Goal: Task Accomplishment & Management: Manage account settings

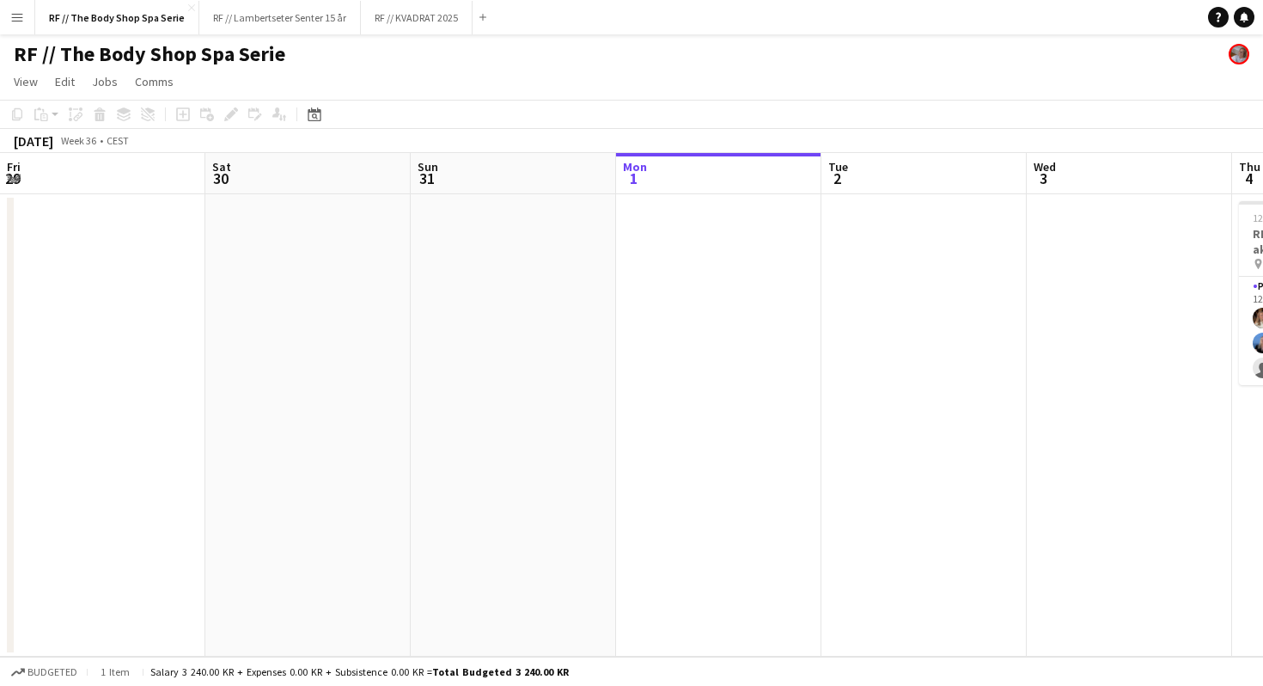
scroll to position [0, 734]
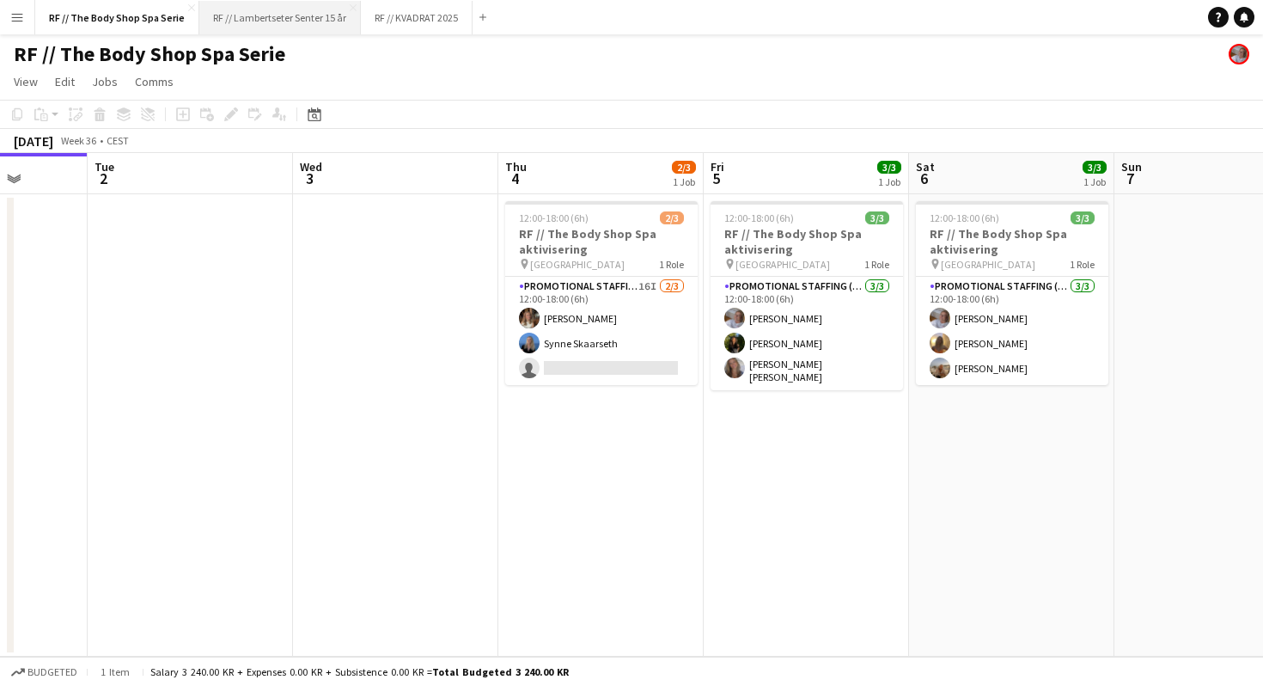
click at [272, 29] on button "RF // Lambertseter Senter 15 år Close" at bounding box center [280, 18] width 162 height 34
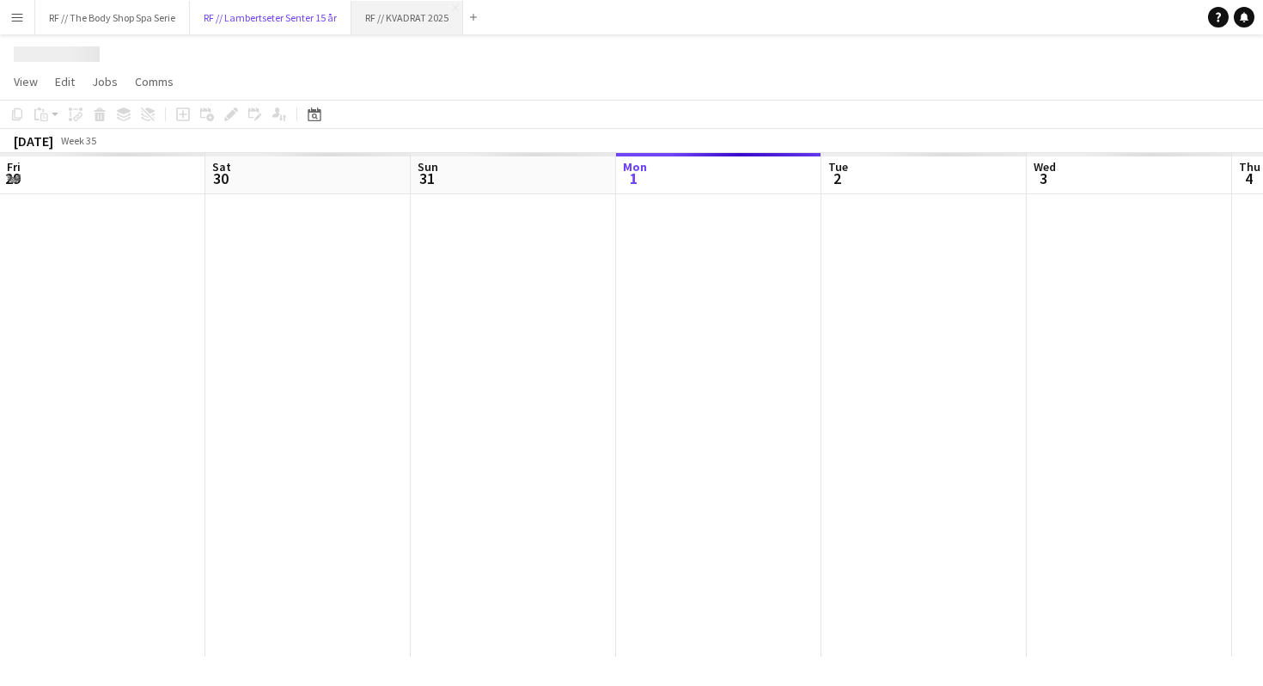
scroll to position [0, 411]
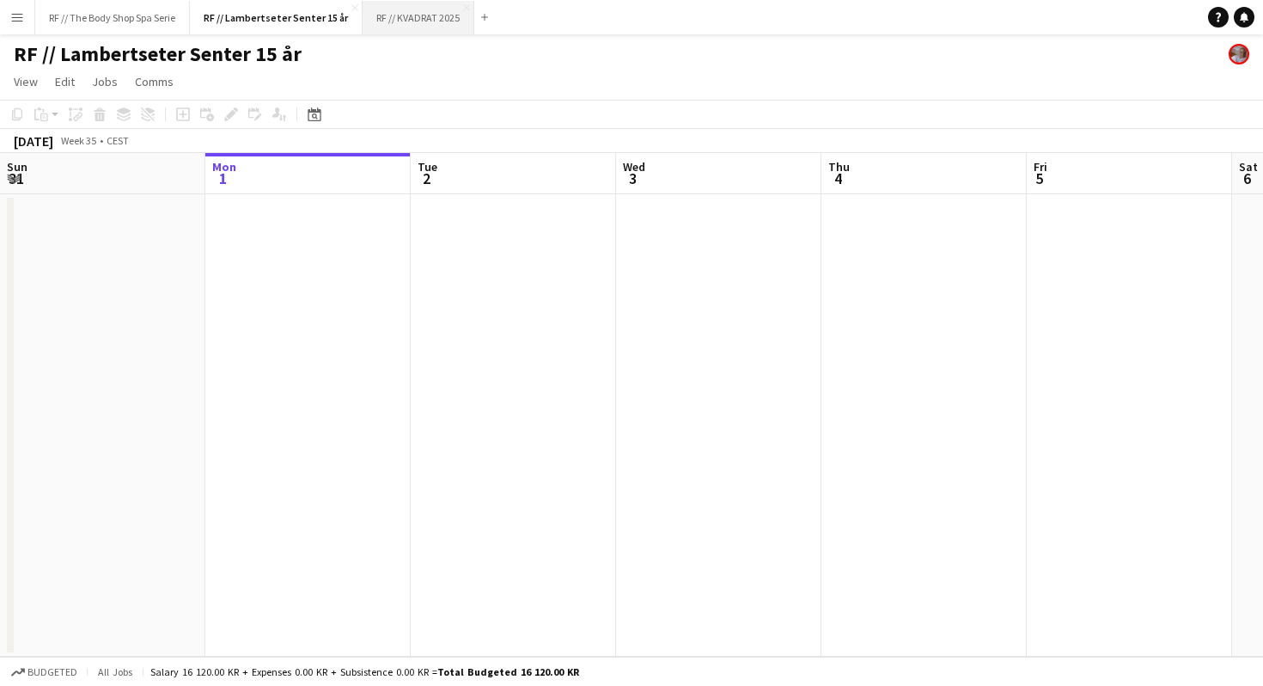
click at [416, 23] on button "RF // KVADRAT 2025 Close" at bounding box center [419, 18] width 112 height 34
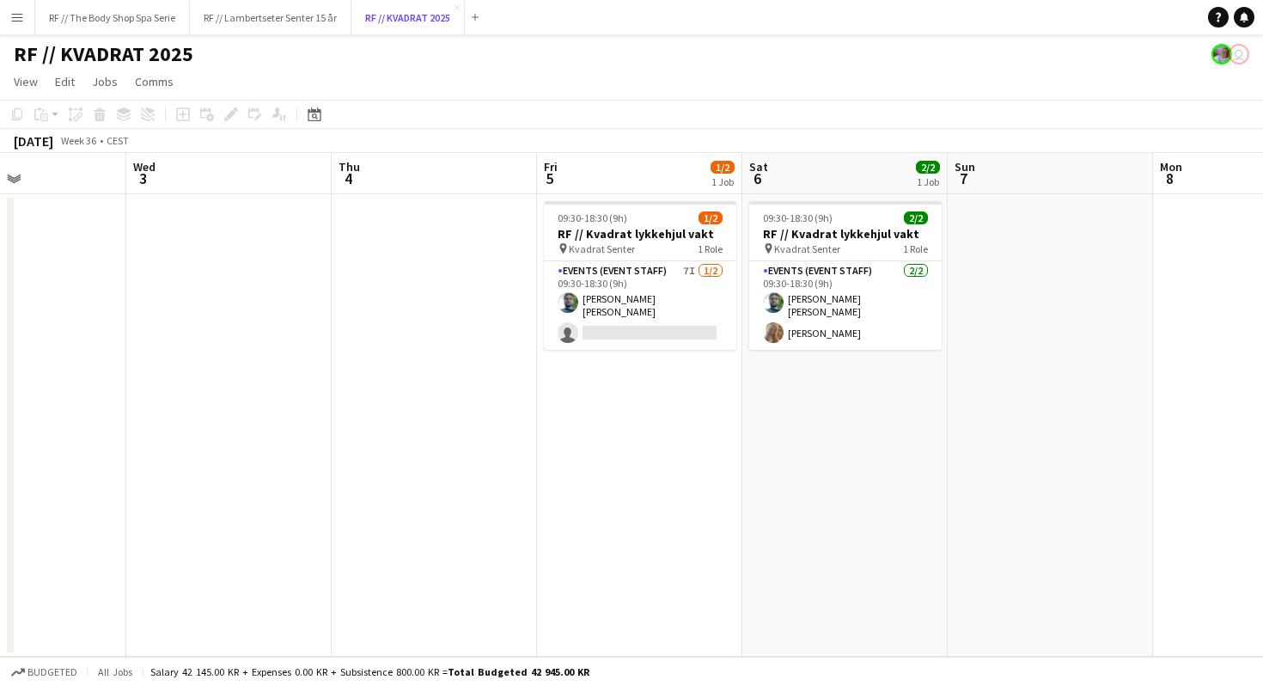
scroll to position [0, 490]
click at [279, 11] on button "RF // Lambertseter Senter 15 år Close" at bounding box center [271, 18] width 162 height 34
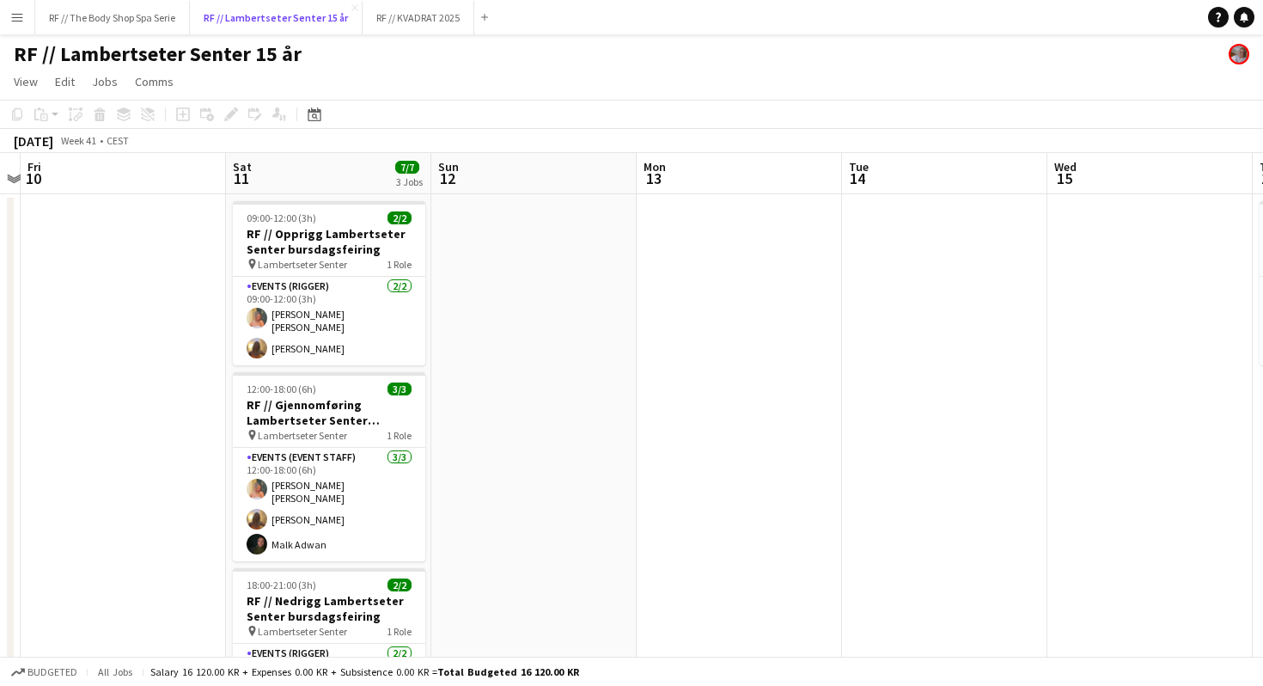
scroll to position [0, 384]
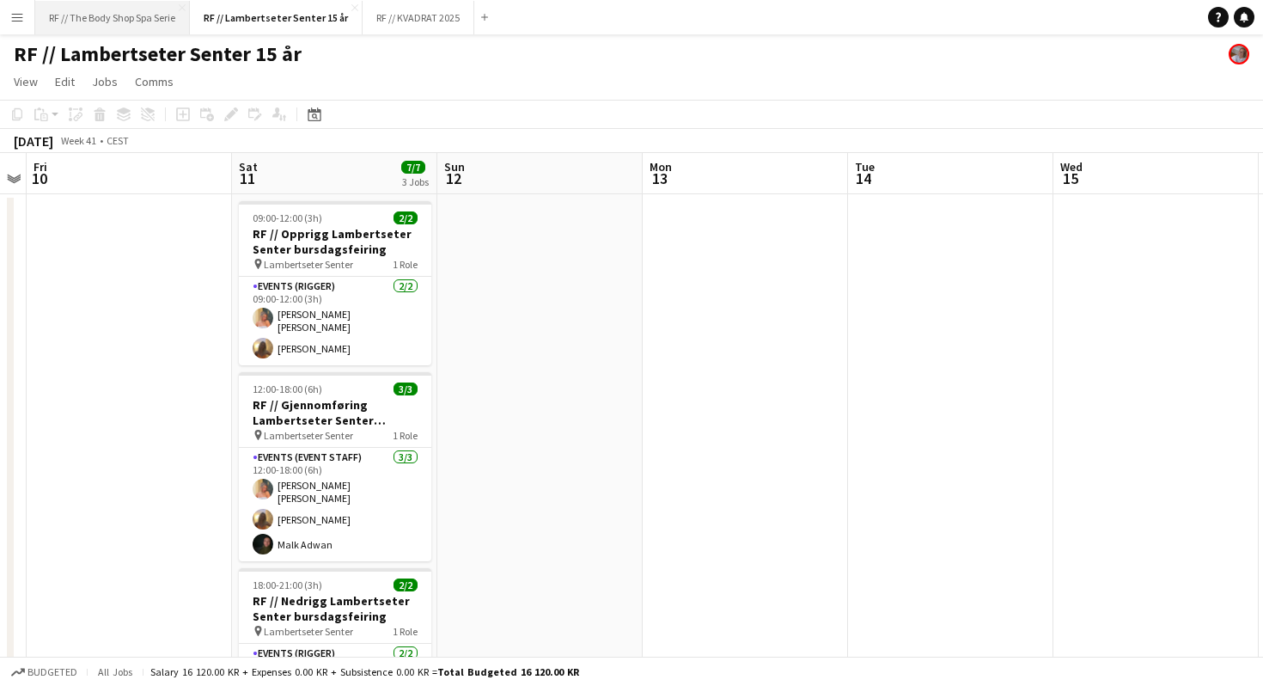
click at [124, 22] on button "RF // The Body Shop Spa Serie Close" at bounding box center [112, 18] width 155 height 34
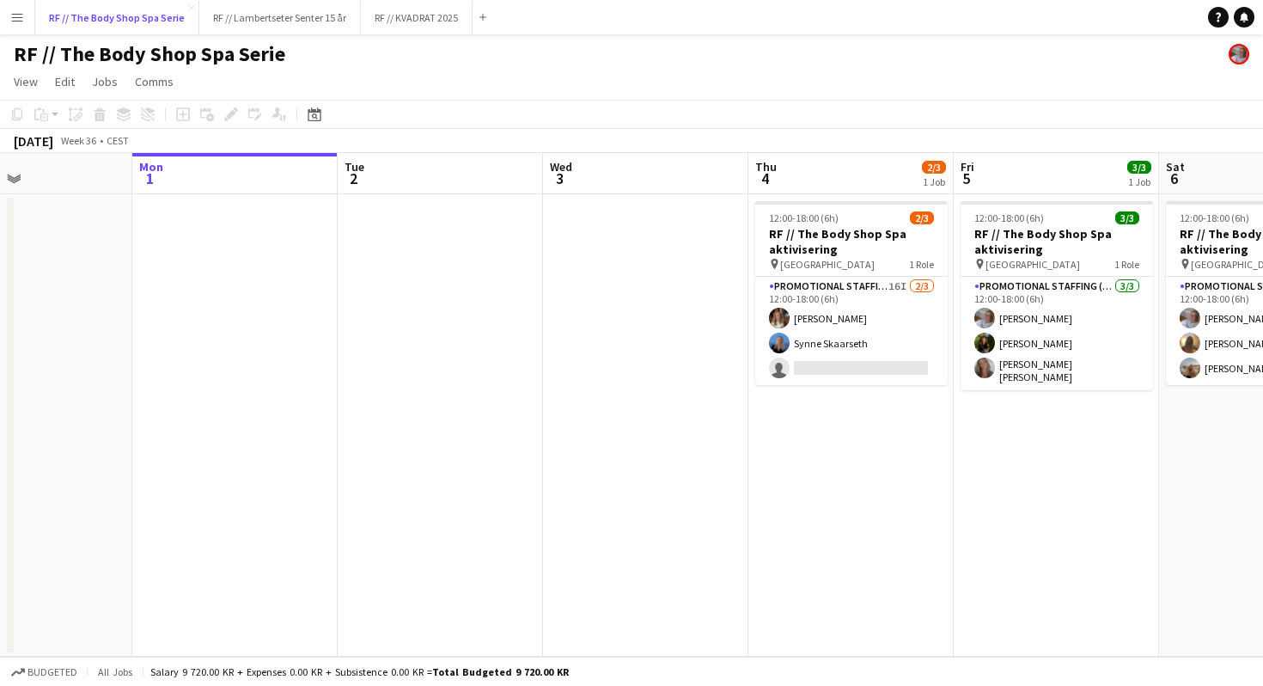
scroll to position [0, 479]
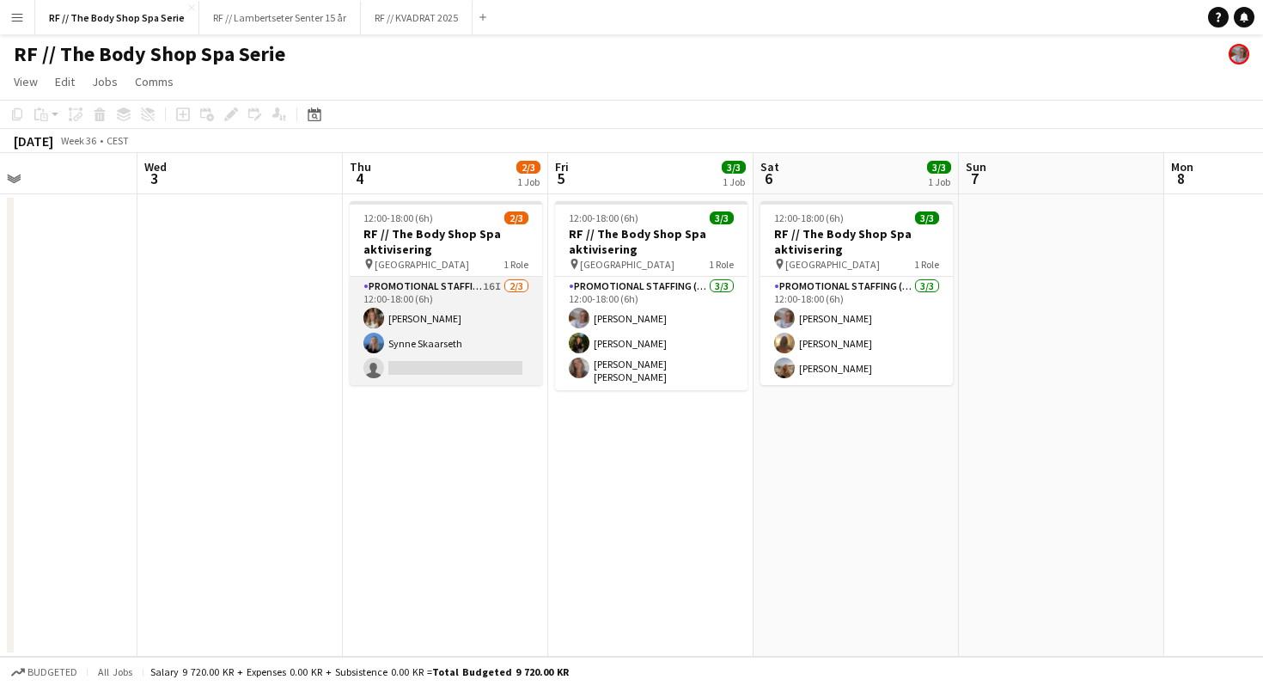
click at [498, 288] on app-card-role "Promotional Staffing (Promotional Staff) 16I [DATE] 12:00-18:00 (6h) [PERSON_NA…" at bounding box center [446, 331] width 192 height 108
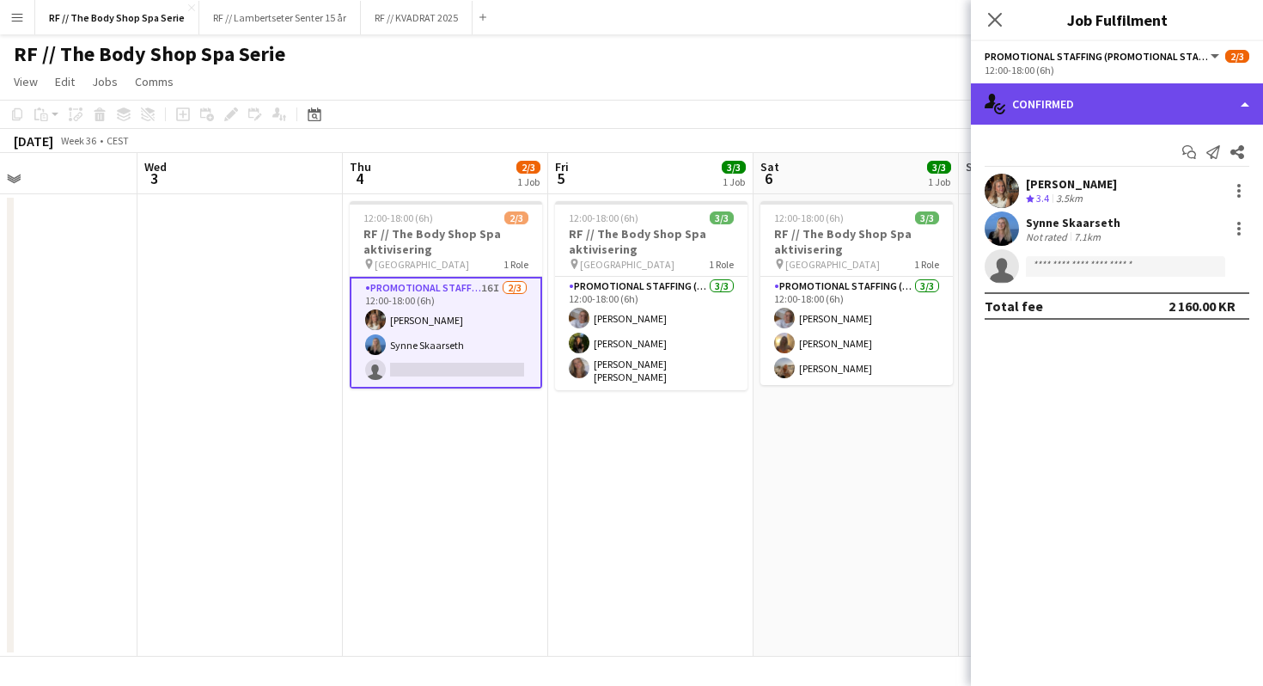
click at [1067, 101] on div "single-neutral-actions-check-2 Confirmed" at bounding box center [1117, 103] width 292 height 41
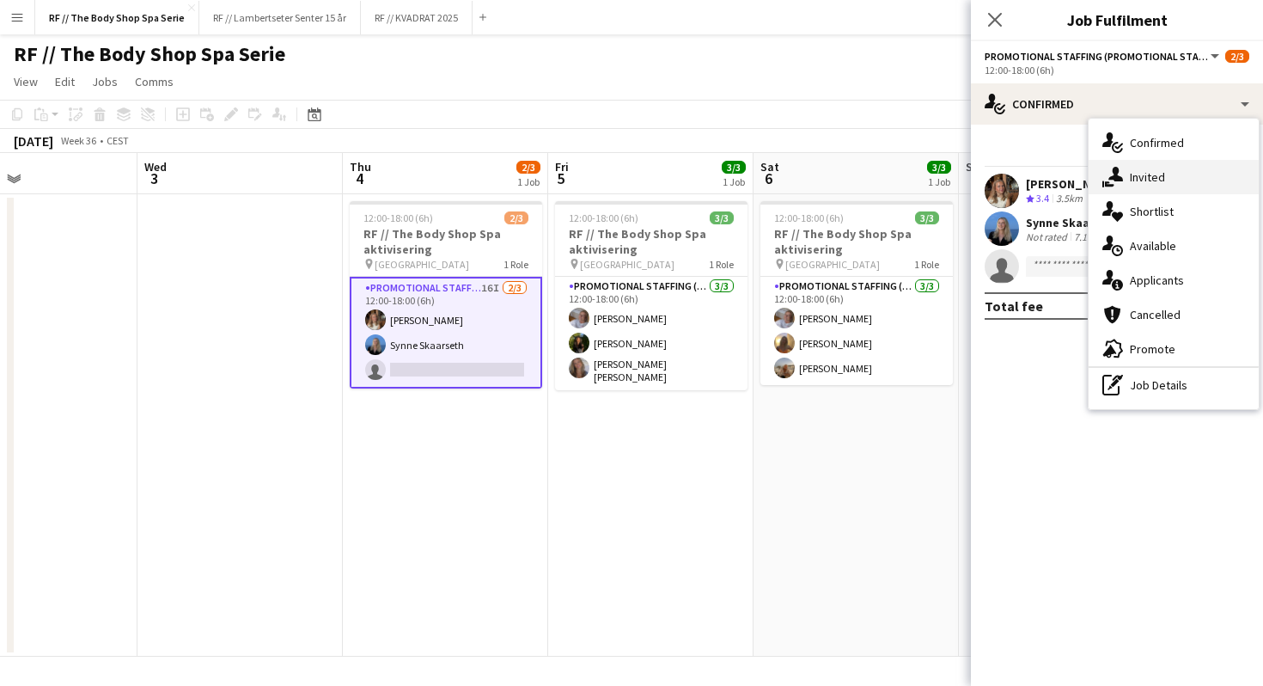
click at [1133, 186] on div "single-neutral-actions-share-1 Invited" at bounding box center [1174, 177] width 170 height 34
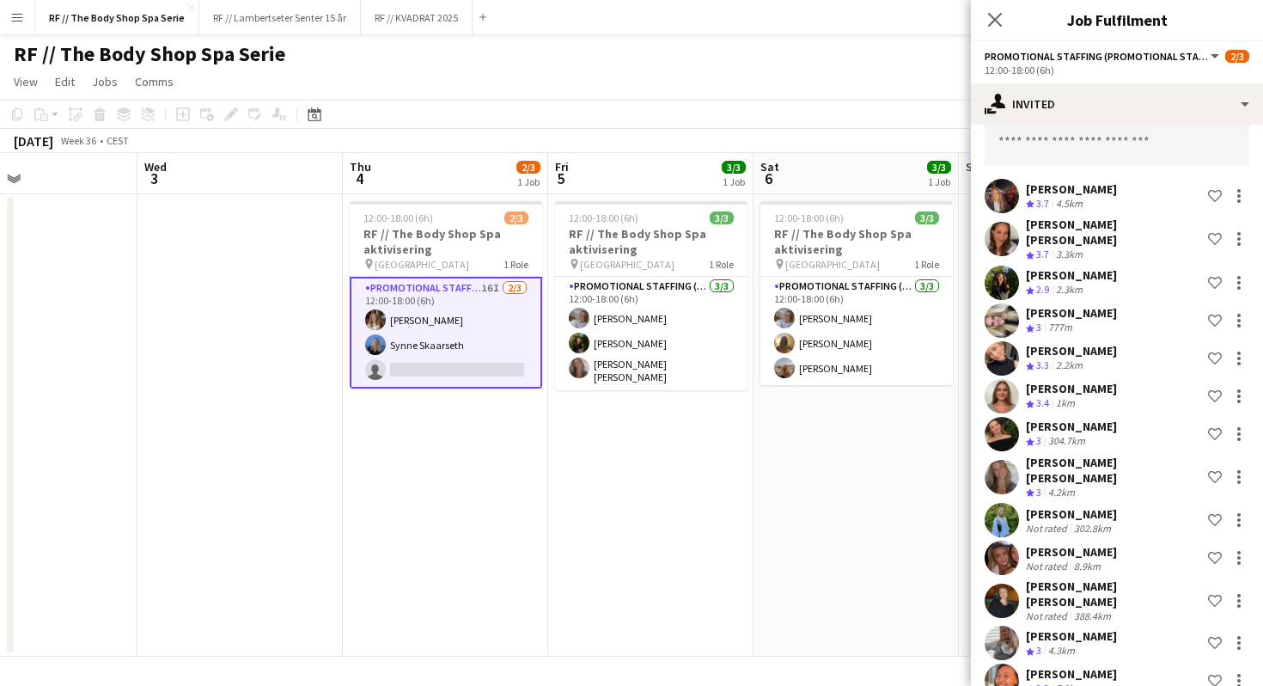
scroll to position [197, 0]
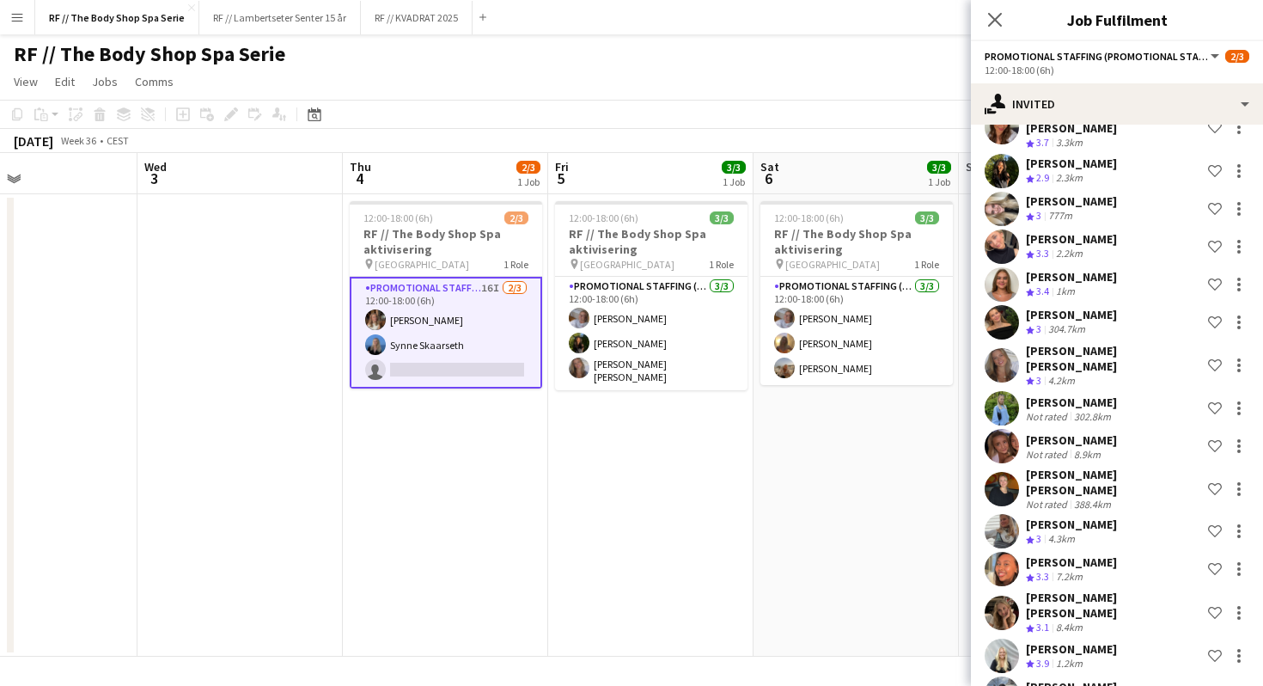
click at [1104, 679] on div "[PERSON_NAME]" at bounding box center [1071, 686] width 91 height 15
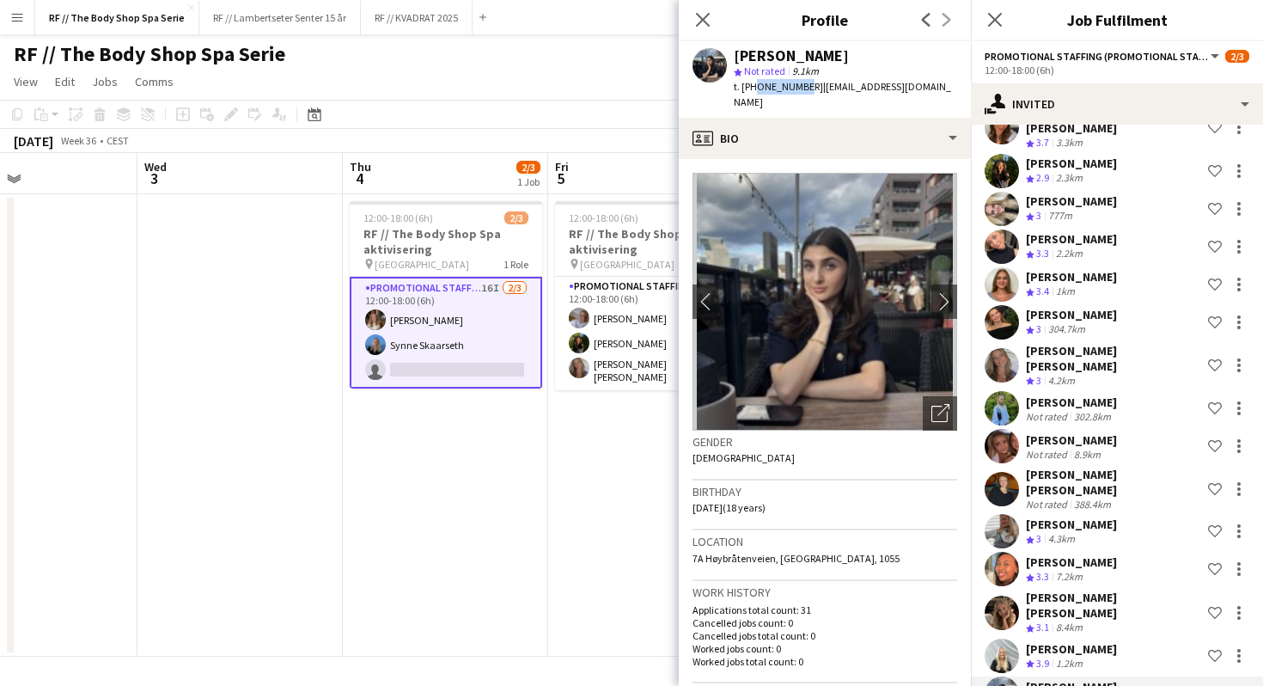
drag, startPoint x: 798, startPoint y: 86, endPoint x: 749, endPoint y: 86, distance: 49.0
click at [749, 86] on span "t. [PHONE_NUMBER]" at bounding box center [778, 86] width 89 height 13
click at [794, 84] on span "t. [PHONE_NUMBER]" at bounding box center [778, 86] width 89 height 13
drag, startPoint x: 800, startPoint y: 84, endPoint x: 742, endPoint y: 86, distance: 57.6
click at [742, 86] on div "t. [PHONE_NUMBER] | [EMAIL_ADDRESS][DOMAIN_NAME]" at bounding box center [845, 94] width 223 height 31
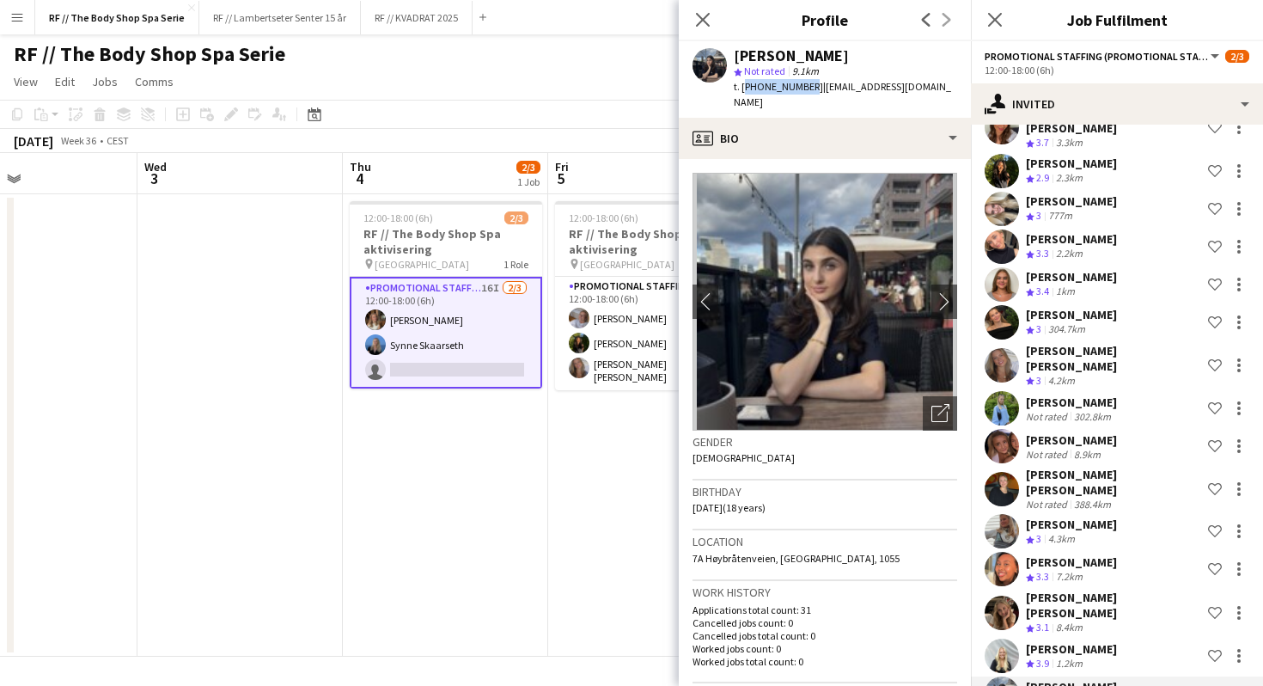
copy span "[PHONE_NUMBER]"
click at [742, 86] on span "t. [PHONE_NUMBER]" at bounding box center [778, 86] width 89 height 13
click at [396, 10] on button "RF // KVADRAT 2025 Close" at bounding box center [417, 18] width 112 height 34
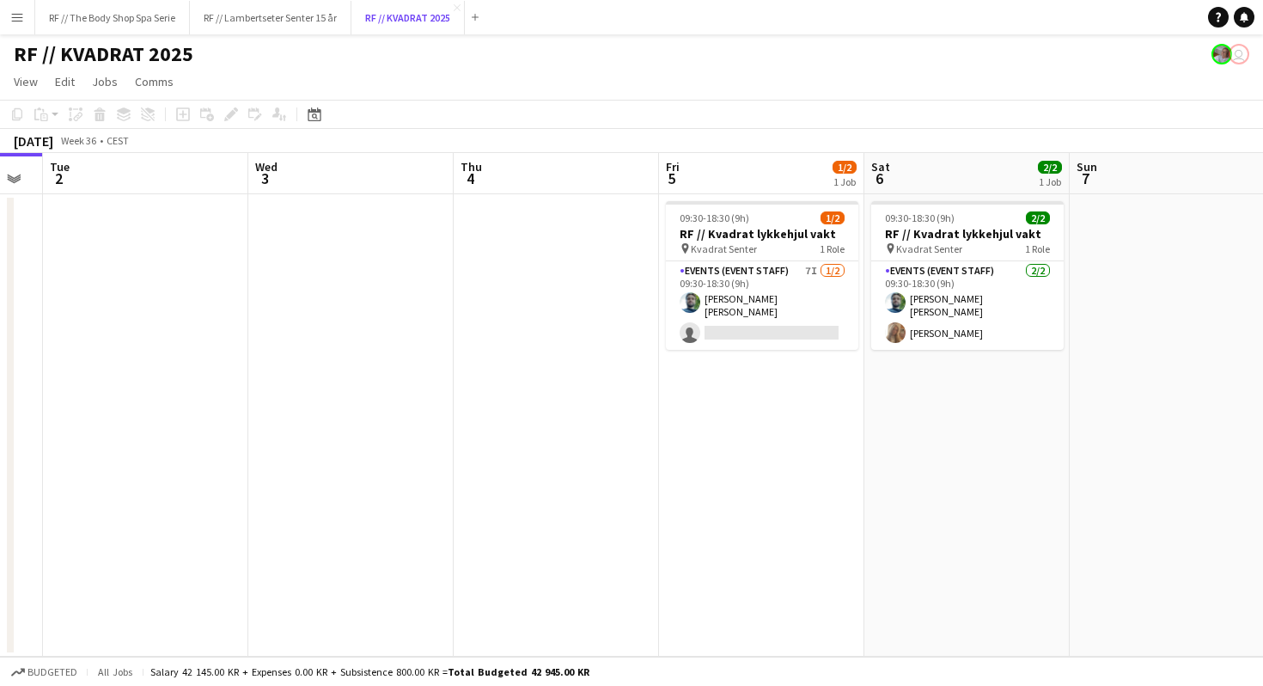
scroll to position [0, 776]
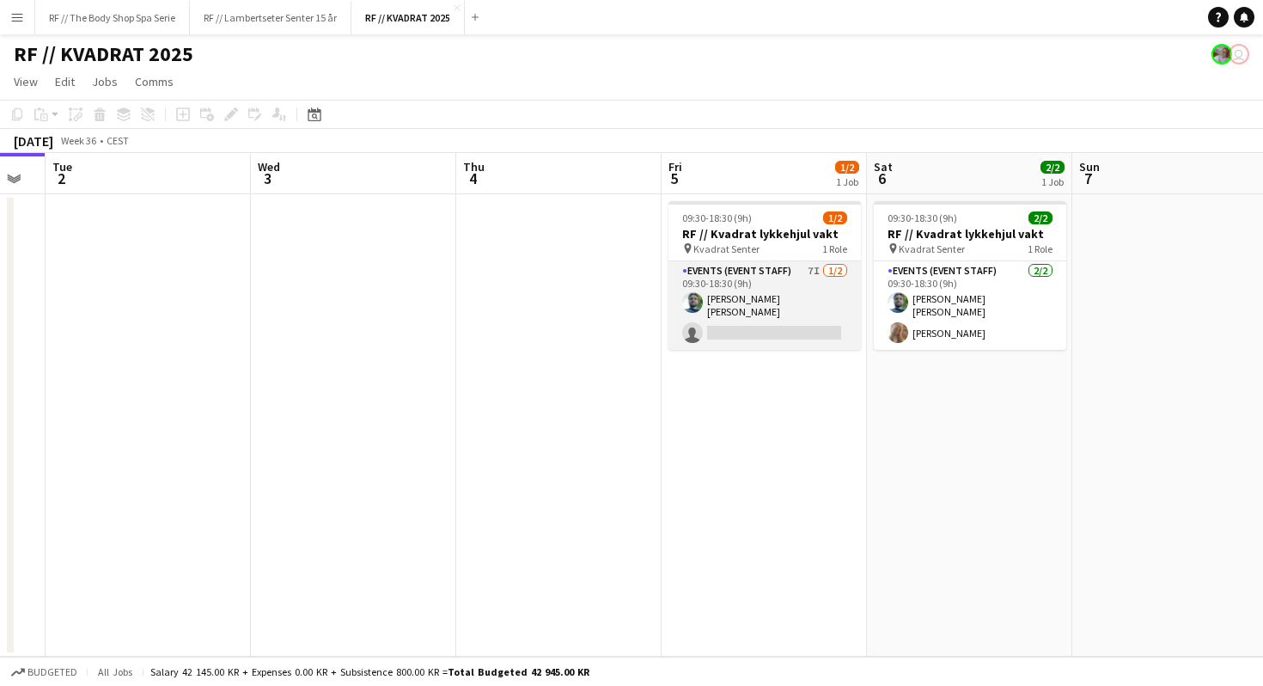
click at [771, 270] on app-card-role "Events (Event Staff) 7I [DATE] 09:30-18:30 (9h) [PERSON_NAME] [PERSON_NAME] sin…" at bounding box center [765, 305] width 192 height 89
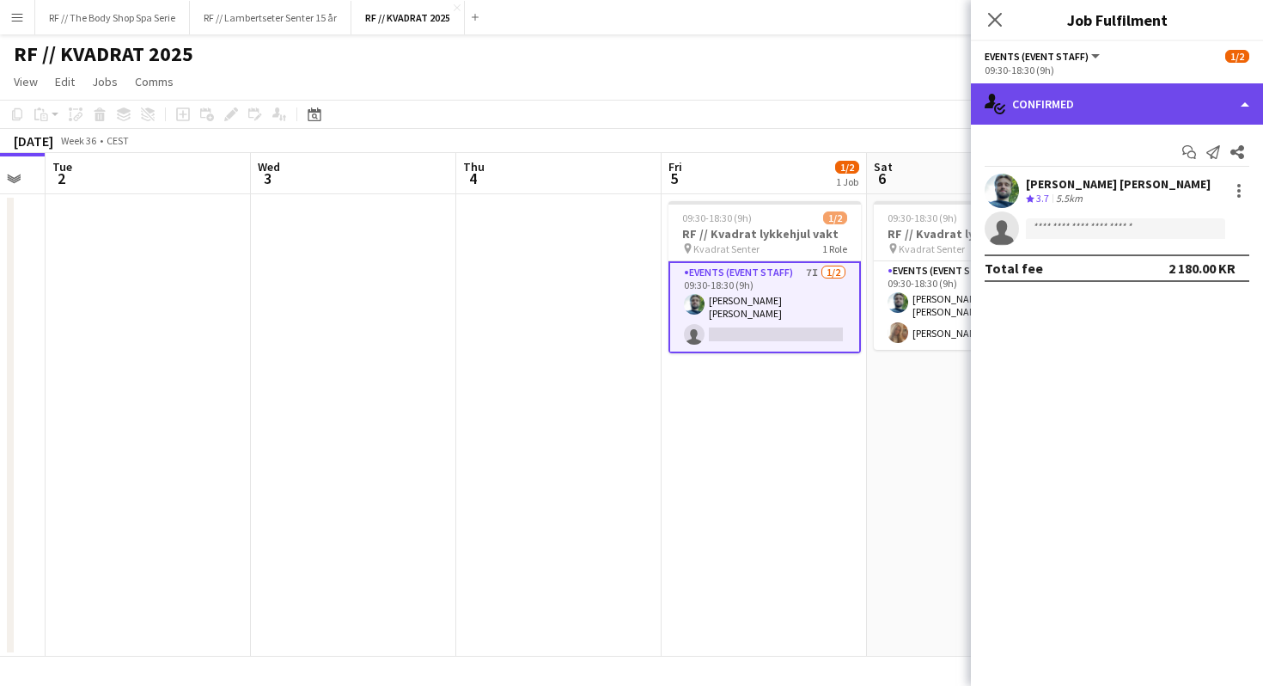
click at [1143, 96] on div "single-neutral-actions-check-2 Confirmed" at bounding box center [1117, 103] width 292 height 41
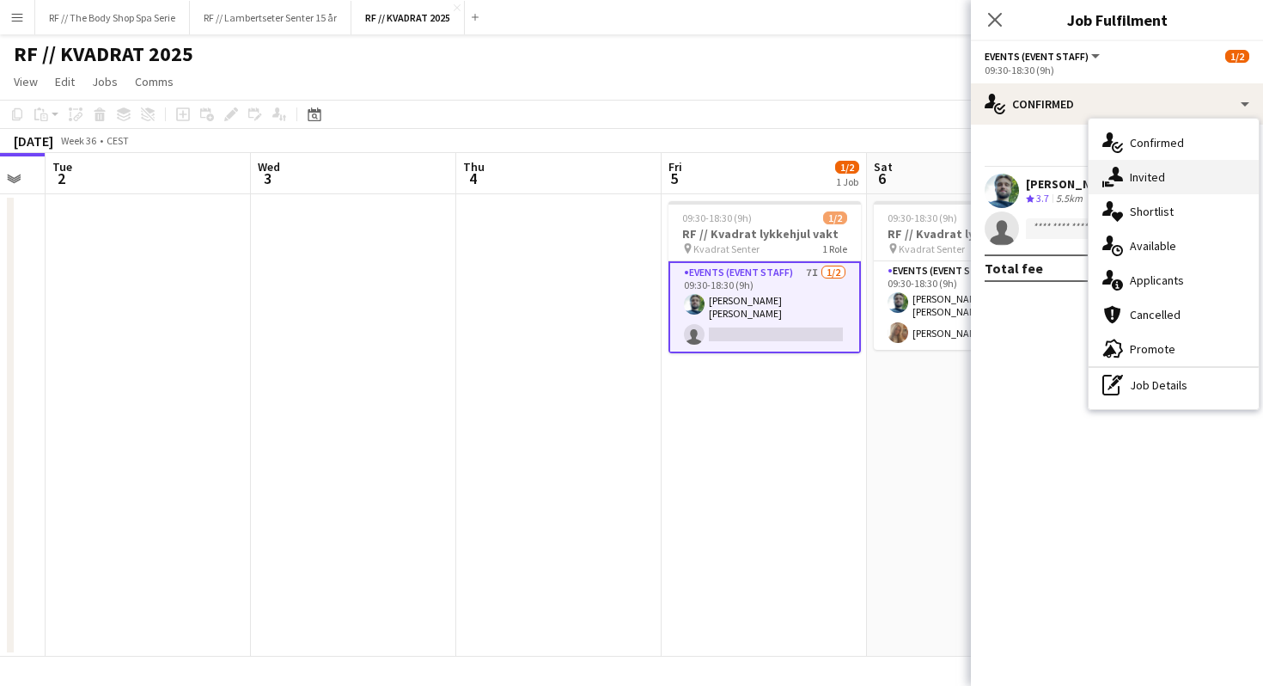
click at [1147, 174] on div "single-neutral-actions-share-1 Invited" at bounding box center [1174, 177] width 170 height 34
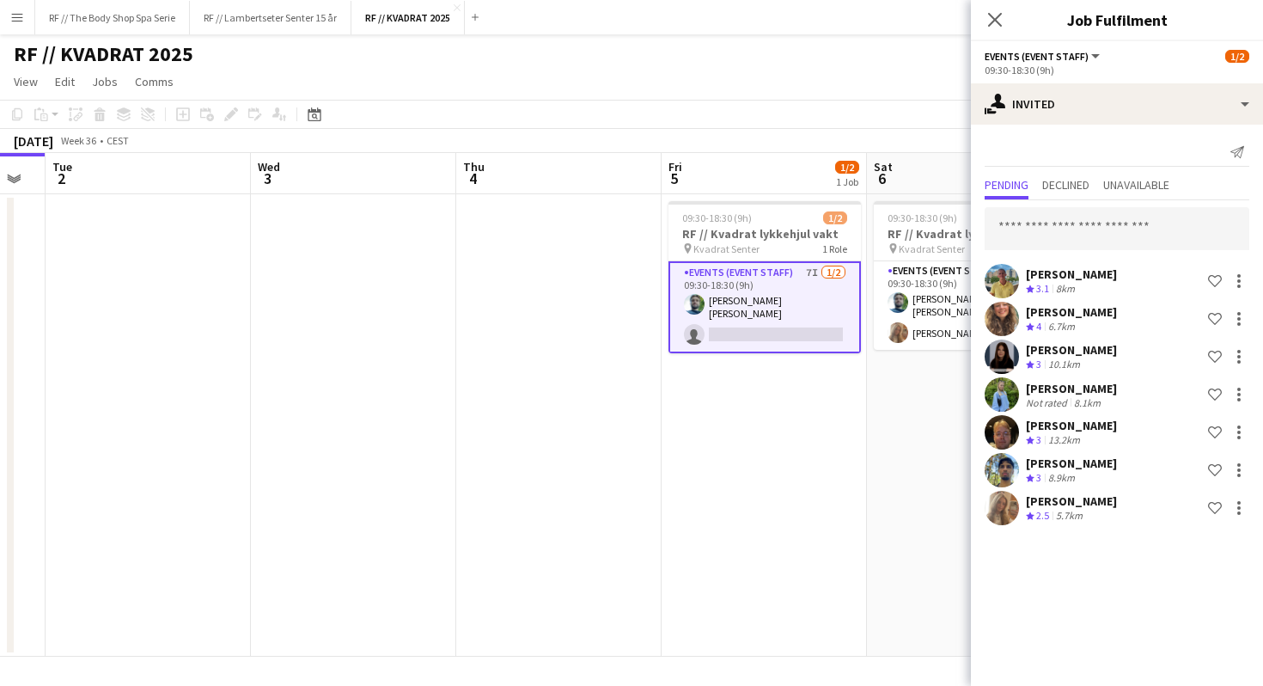
click at [1114, 460] on div "[PERSON_NAME] Crew rating 3 8.9km Shortlist crew" at bounding box center [1117, 470] width 292 height 34
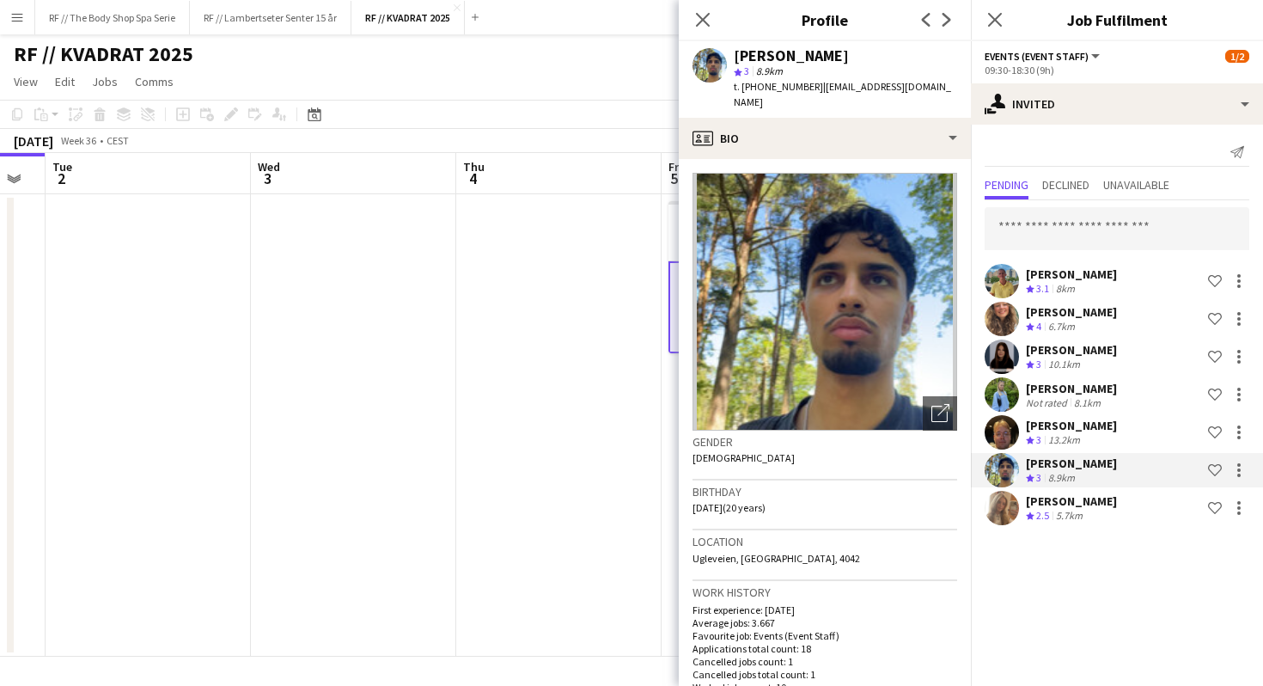
click at [1085, 425] on div "[PERSON_NAME]" at bounding box center [1071, 425] width 91 height 15
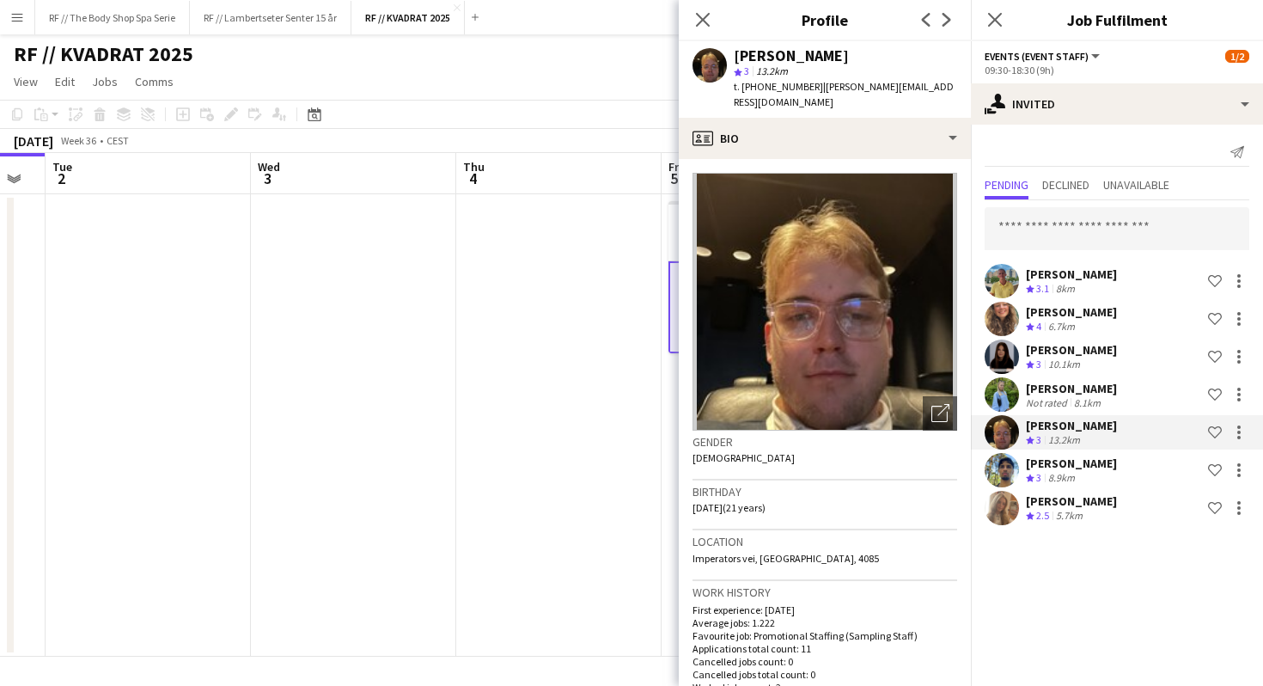
click at [1117, 503] on div "[PERSON_NAME]" at bounding box center [1071, 500] width 91 height 15
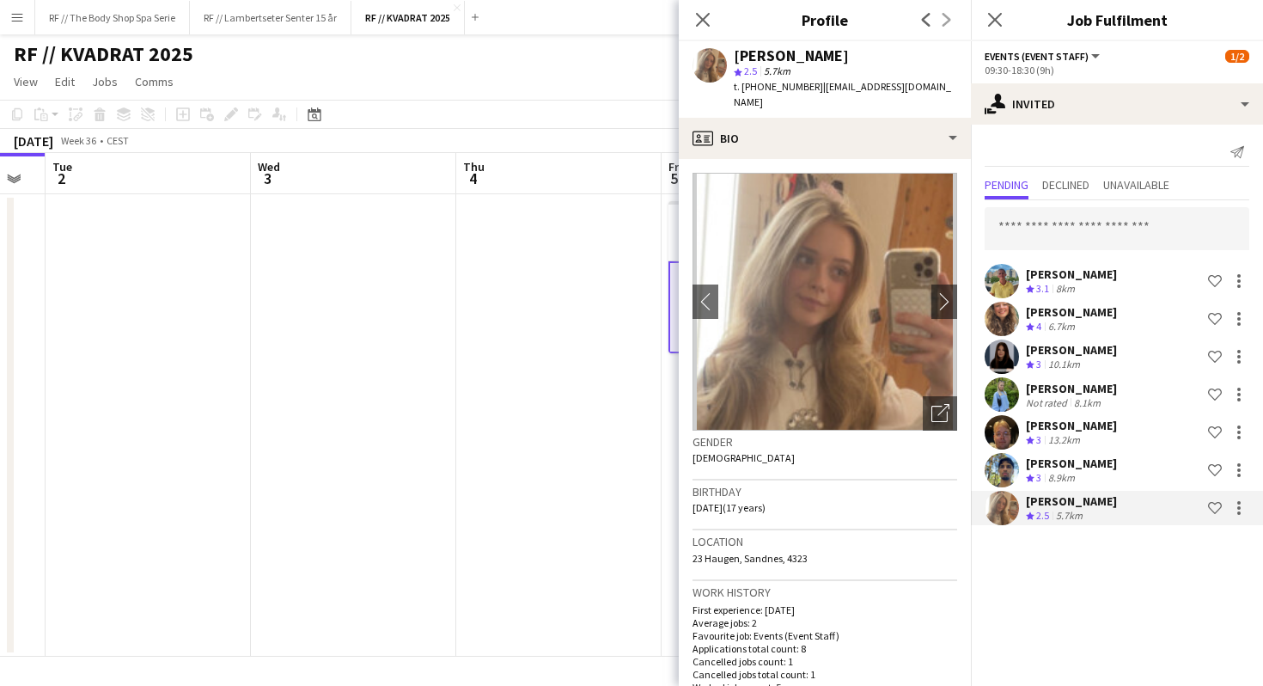
click at [638, 311] on app-date-cell at bounding box center [558, 425] width 205 height 462
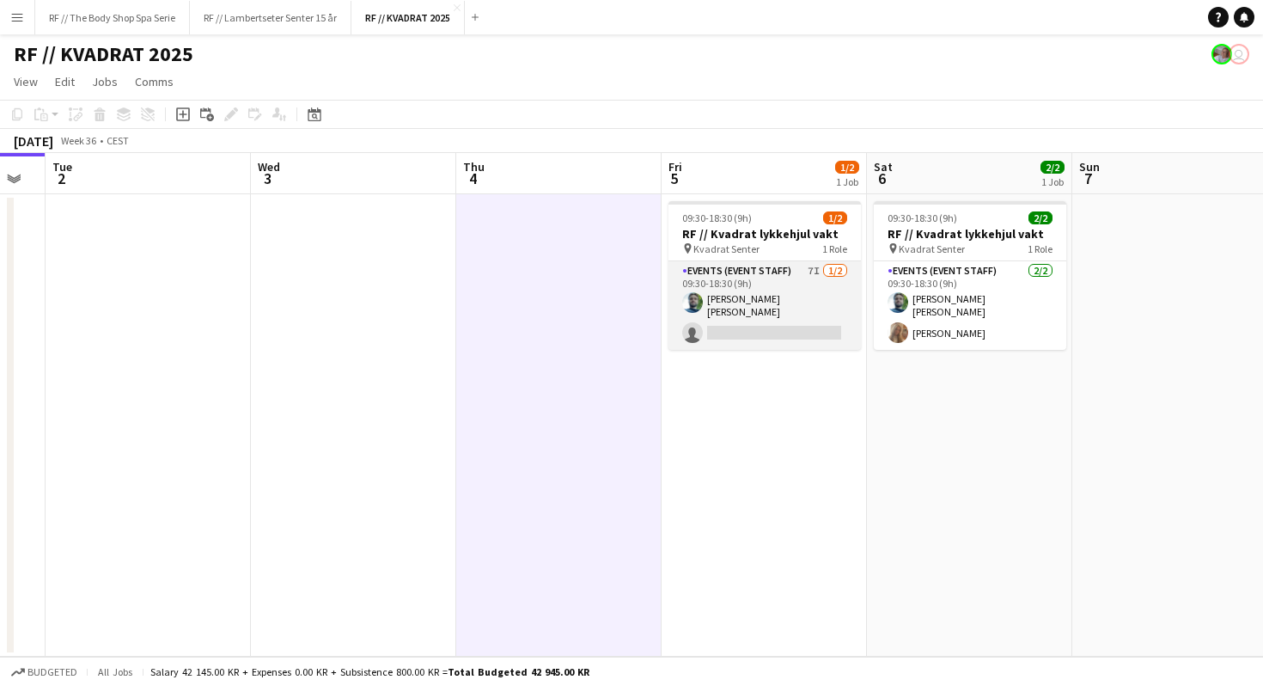
click at [822, 287] on app-card-role "Events (Event Staff) 7I [DATE] 09:30-18:30 (9h) [PERSON_NAME] [PERSON_NAME] sin…" at bounding box center [765, 305] width 192 height 89
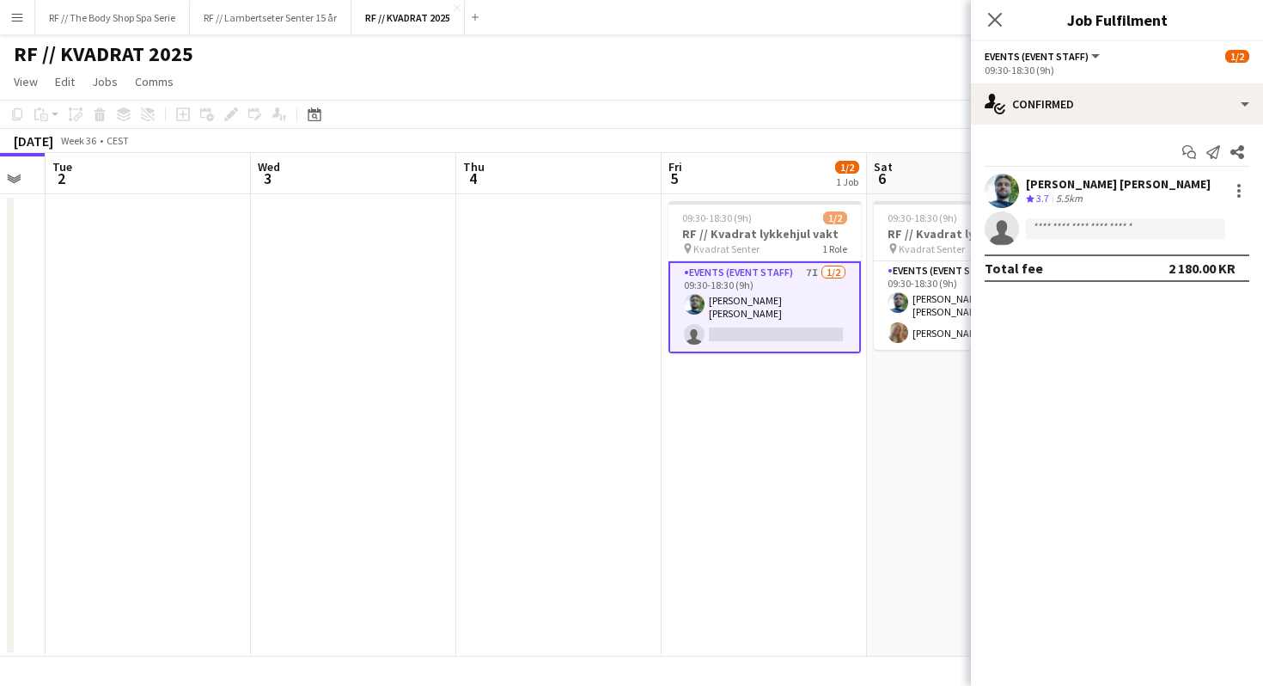
click at [758, 400] on app-date-cell "09:30-18:30 (9h) 1/2 RF // Kvadrat lykkehjul vakt pin Kvadrat [PERSON_NAME] 1 R…" at bounding box center [764, 425] width 205 height 462
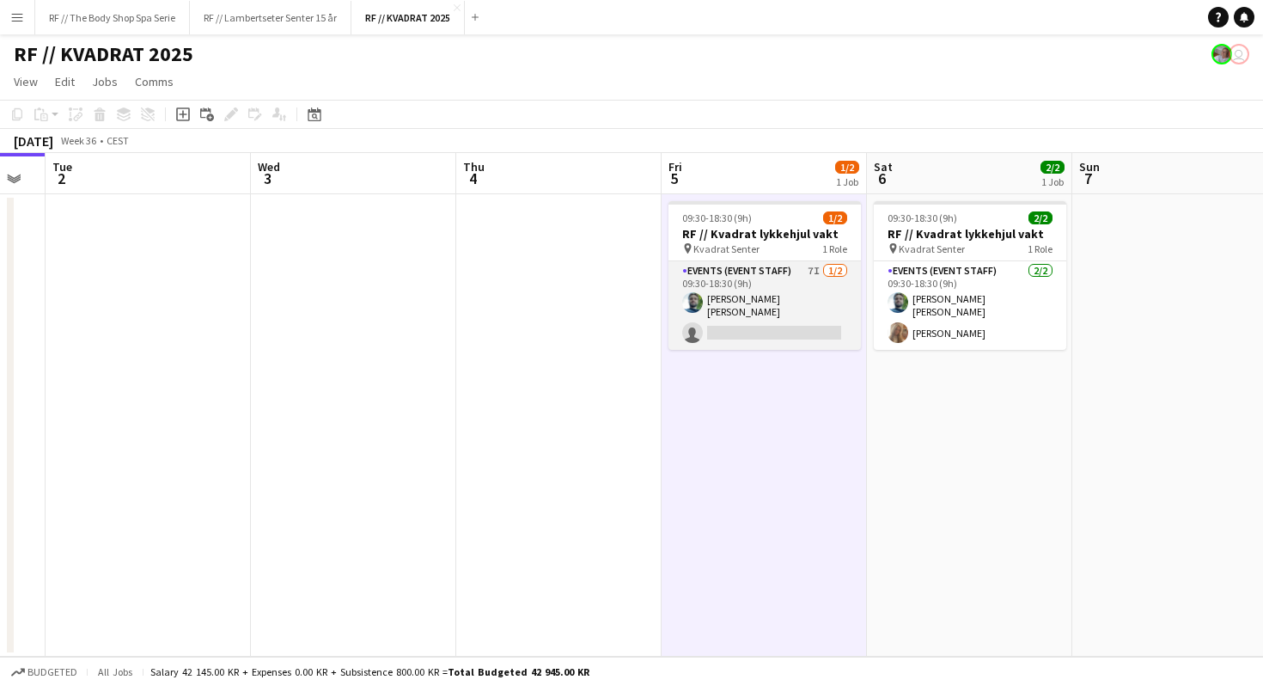
click at [730, 296] on app-card-role "Events (Event Staff) 7I [DATE] 09:30-18:30 (9h) [PERSON_NAME] [PERSON_NAME] sin…" at bounding box center [765, 305] width 192 height 89
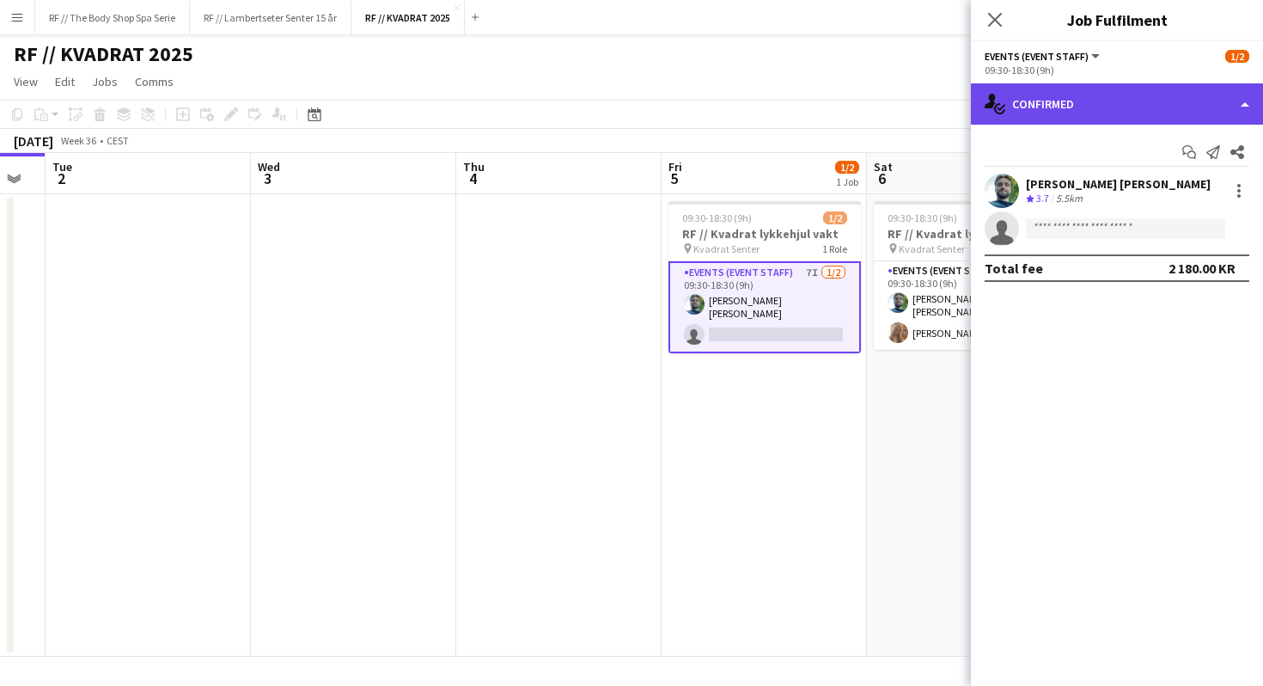
click at [1061, 105] on div "single-neutral-actions-check-2 Confirmed" at bounding box center [1117, 103] width 292 height 41
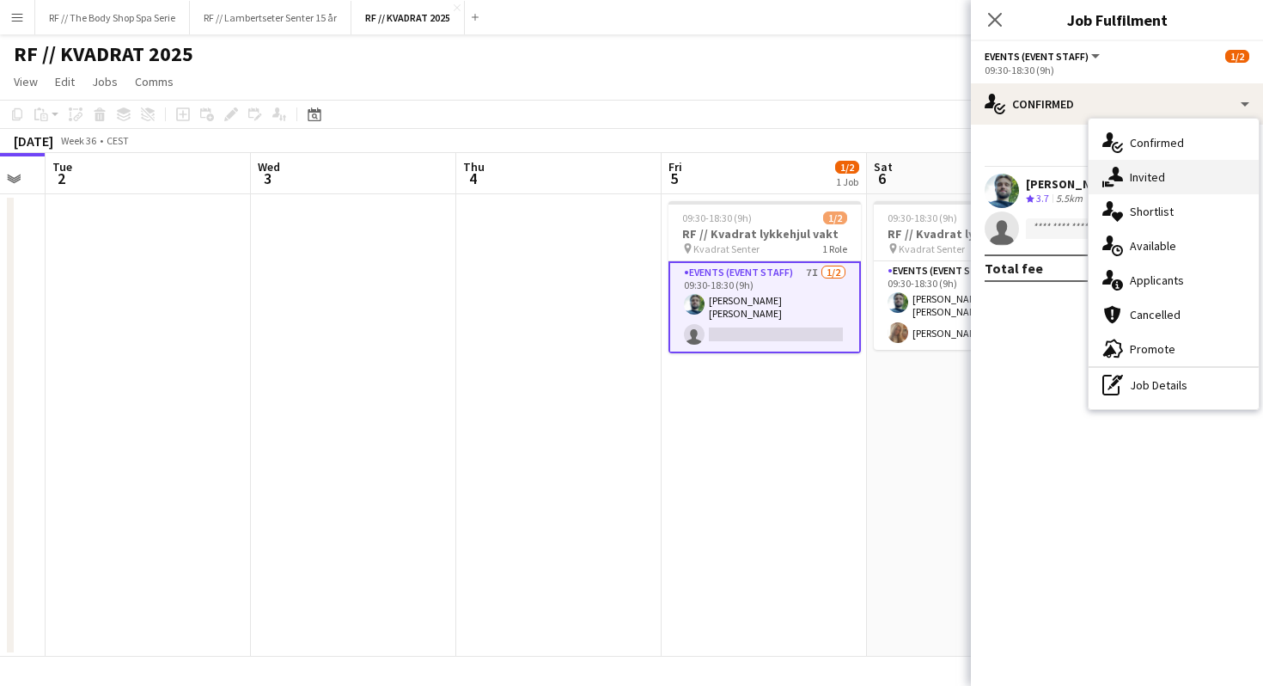
click at [1126, 171] on div "single-neutral-actions-share-1 Invited" at bounding box center [1174, 177] width 170 height 34
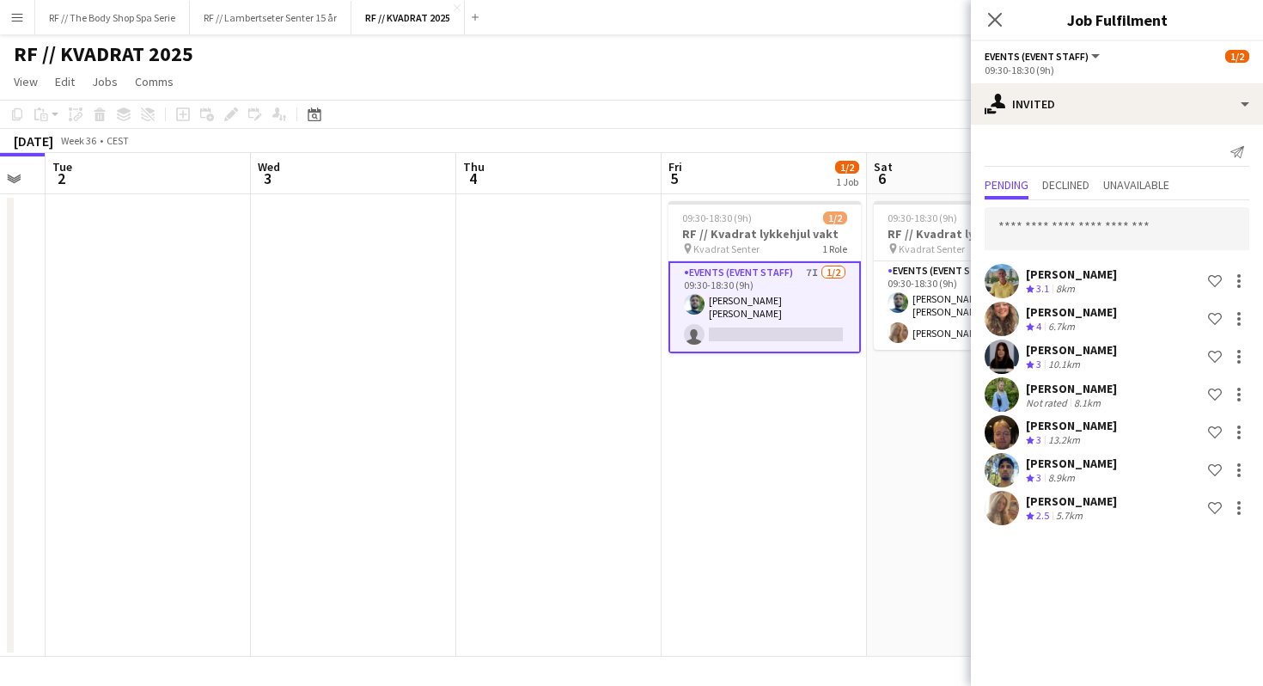
click at [1117, 426] on div "[PERSON_NAME]" at bounding box center [1071, 425] width 91 height 15
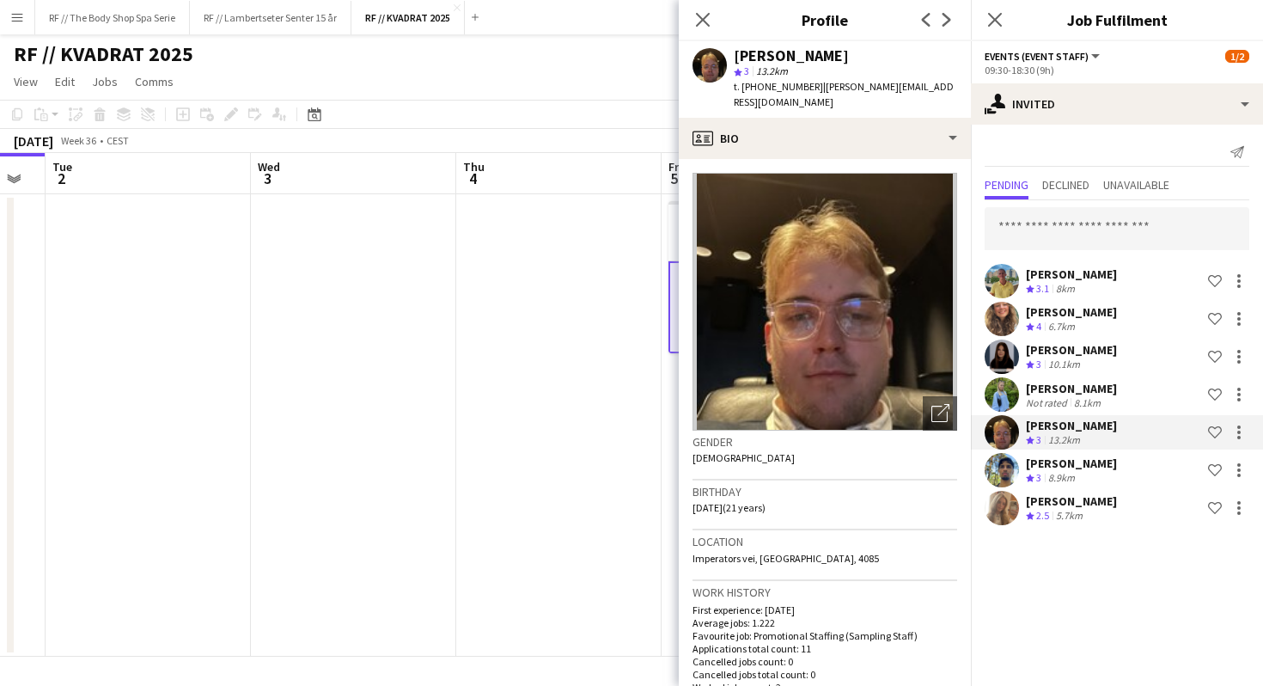
click at [1088, 392] on div "[PERSON_NAME]" at bounding box center [1071, 388] width 91 height 15
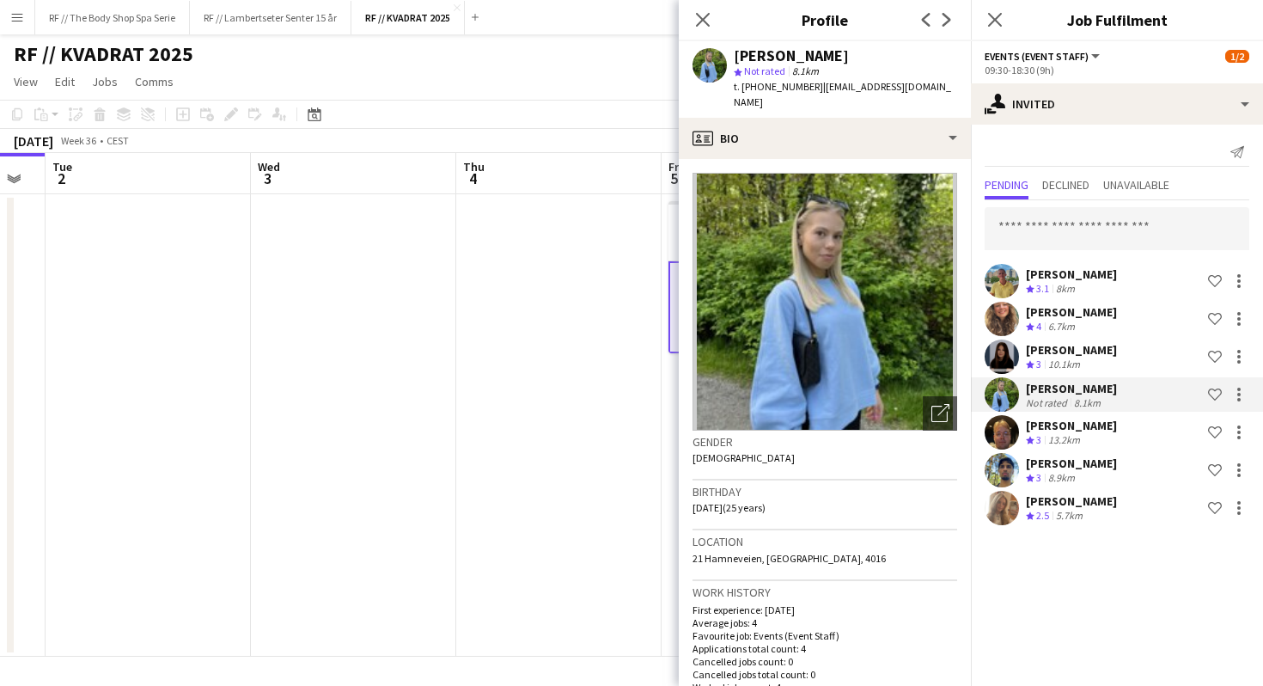
click at [1090, 458] on div "[PERSON_NAME]" at bounding box center [1071, 462] width 91 height 15
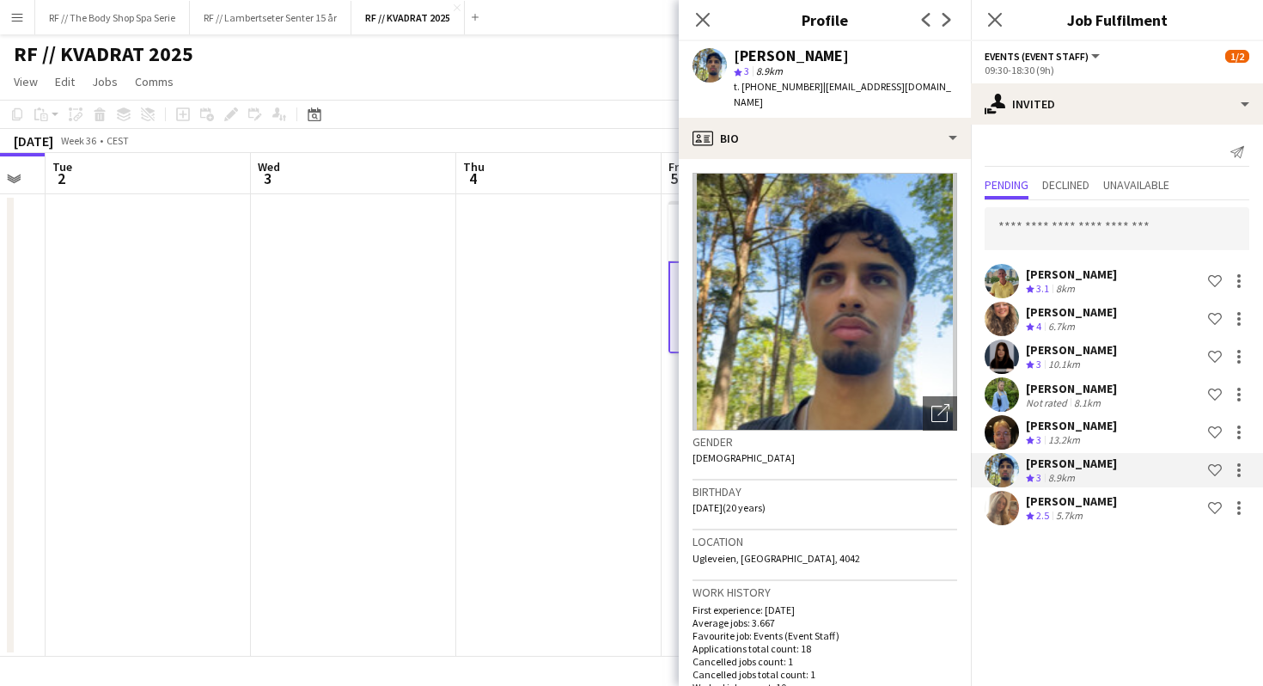
click at [1081, 402] on div "8.1km" at bounding box center [1088, 402] width 34 height 13
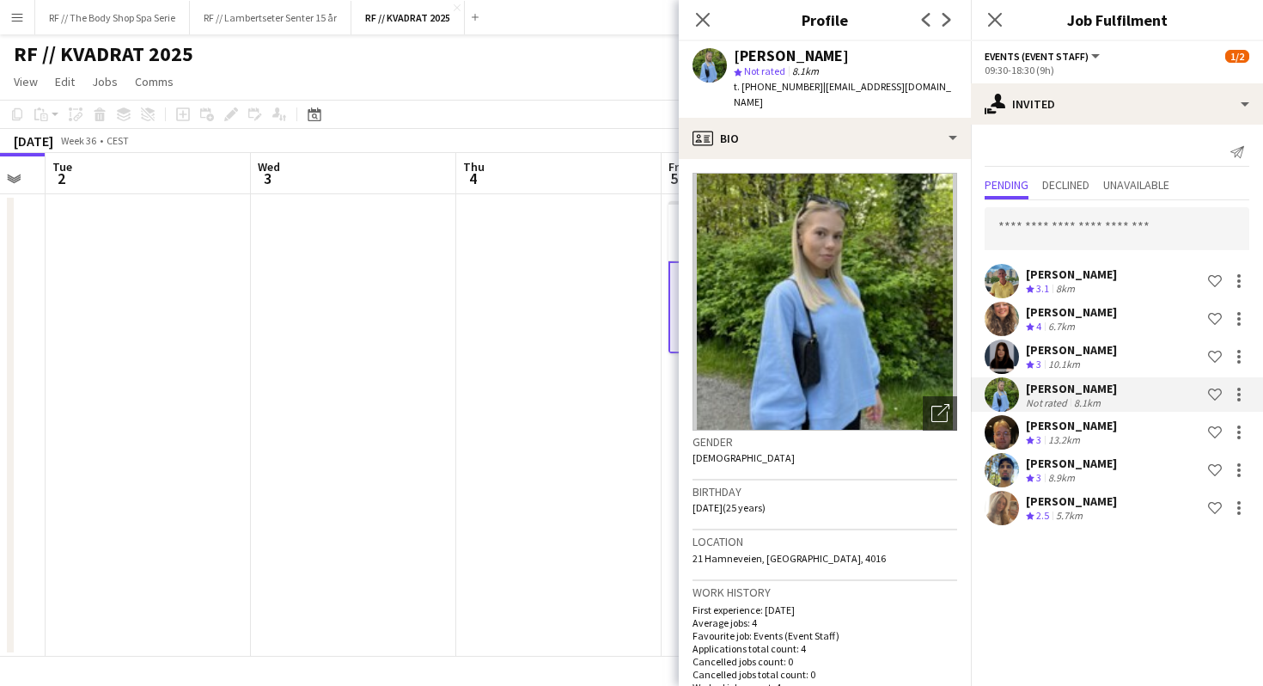
click at [1088, 348] on div "[PERSON_NAME]" at bounding box center [1071, 349] width 91 height 15
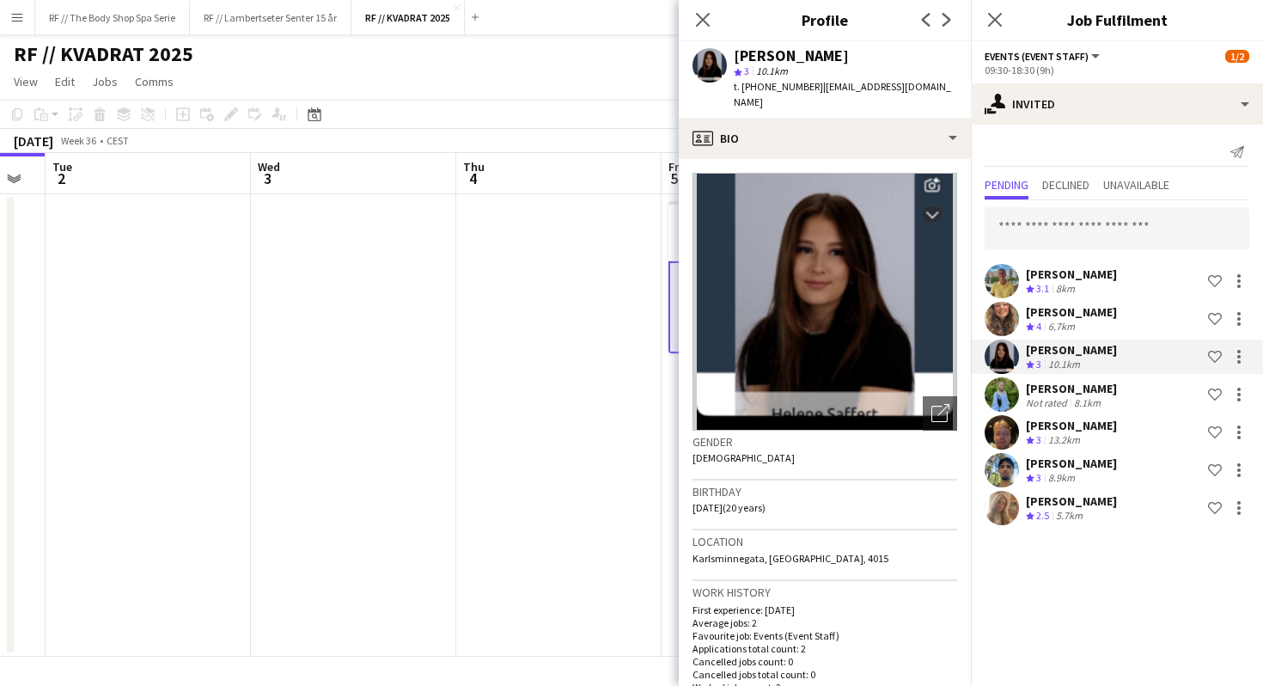
click at [1096, 276] on div "[PERSON_NAME]" at bounding box center [1071, 273] width 91 height 15
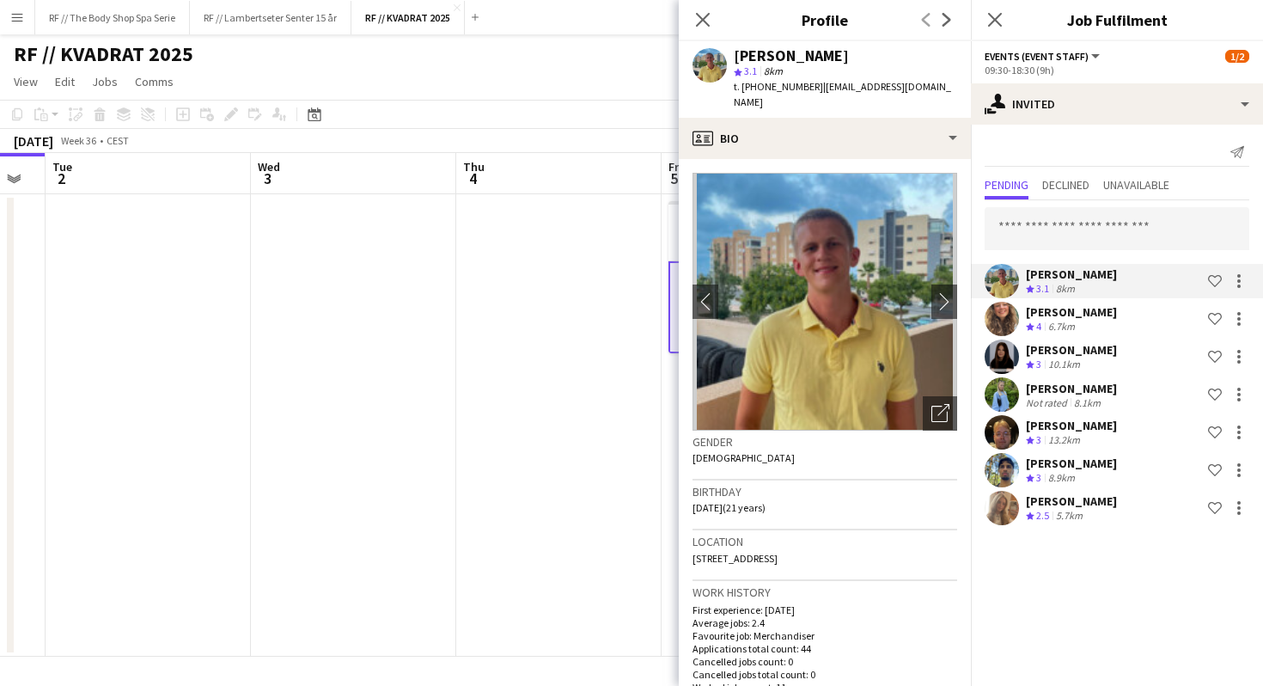
click at [1097, 396] on div "8.1km" at bounding box center [1088, 402] width 34 height 13
